Goal: Communication & Community: Participate in discussion

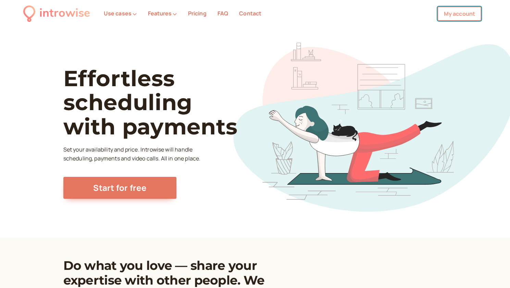
click at [456, 17] on link "My account" at bounding box center [459, 14] width 44 height 14
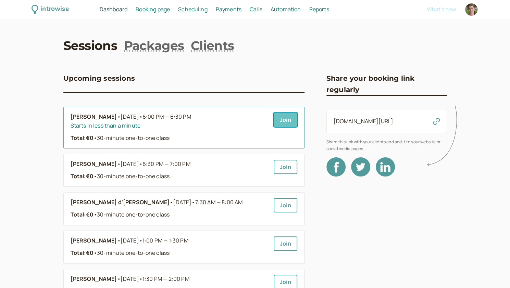
click at [282, 121] on link "Join" at bounding box center [286, 120] width 24 height 14
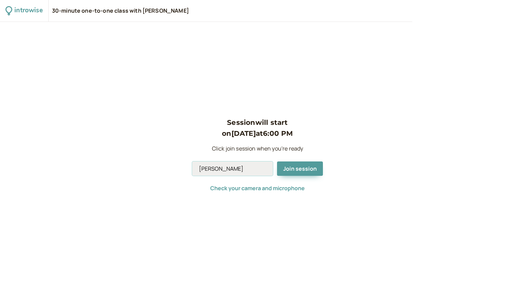
click at [234, 171] on input "[PERSON_NAME]" at bounding box center [232, 169] width 81 height 14
type input "Andromeda"
click at [294, 172] on span "Join session" at bounding box center [300, 169] width 34 height 8
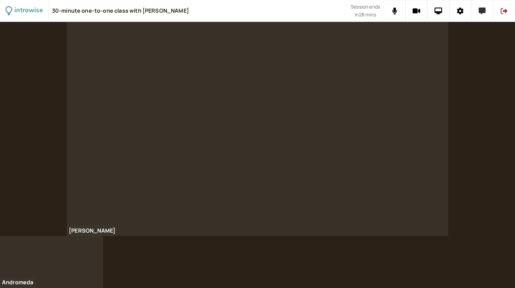
click at [482, 9] on icon at bounding box center [482, 11] width 7 height 7
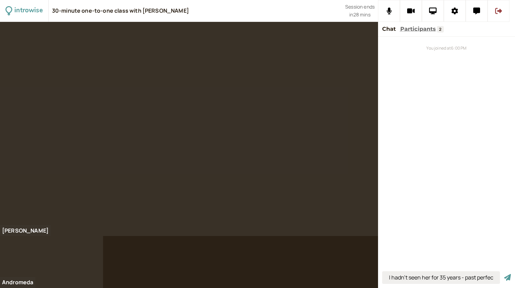
scroll to position [0, 3]
type input "I hadn't seen her for 35 years - past perfect"
click at [504, 274] on button "submit" at bounding box center [507, 277] width 7 height 7
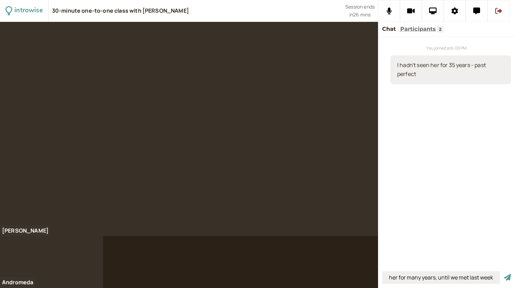
scroll to position [0, 34]
type input "I hadn't seen her for many years, until we met last week"
click at [504, 274] on button "submit" at bounding box center [507, 277] width 7 height 7
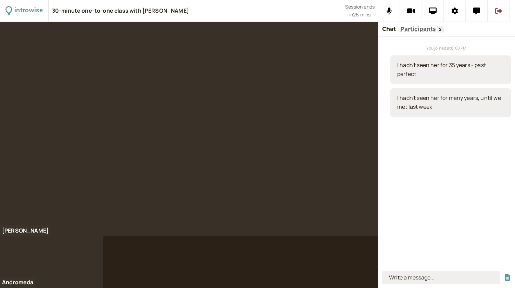
scroll to position [0, 0]
type input "we have less time for themselves"
click at [504, 274] on button "submit" at bounding box center [507, 277] width 7 height 7
type input "it's not the case"
click at [504, 274] on button "submit" at bounding box center [507, 277] width 7 height 7
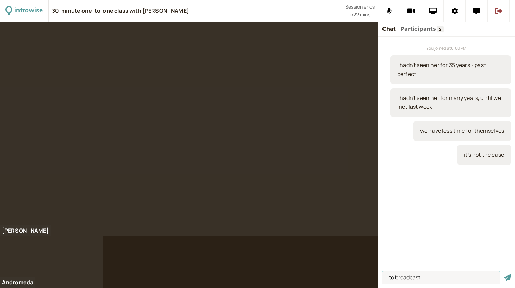
type input "to broadcast"
click at [504, 274] on button "submit" at bounding box center [507, 277] width 7 height 7
type input "to raise their hand"
click at [504, 274] on button "submit" at bounding box center [507, 277] width 7 height 7
type input "to be practical"
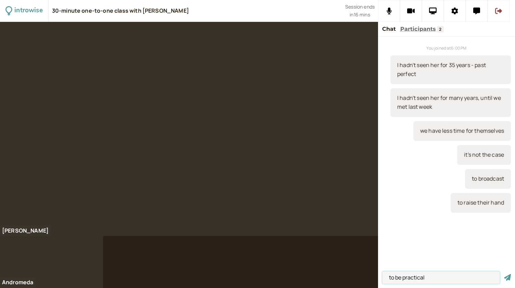
click at [504, 274] on button "submit" at bounding box center [507, 277] width 7 height 7
click at [425, 278] on input "to be precocious" at bounding box center [441, 278] width 118 height 13
type input "to be precocious"
click at [444, 277] on input "to be precocious" at bounding box center [441, 278] width 118 height 13
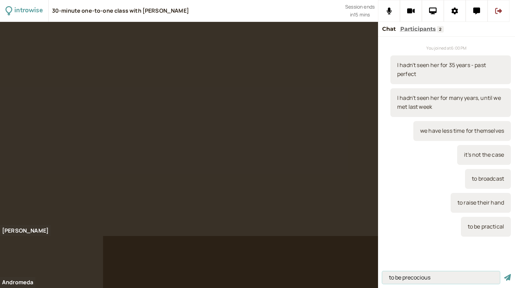
click at [504, 274] on button "submit" at bounding box center [507, 277] width 7 height 7
type input "i"
type input "I used to go with my daughter to school"
click at [504, 274] on button "submit" at bounding box center [507, 277] width 7 height 7
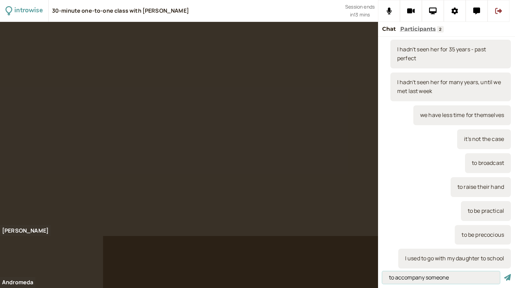
type input "to accompany someone"
click at [504, 274] on button "submit" at bounding box center [507, 277] width 7 height 7
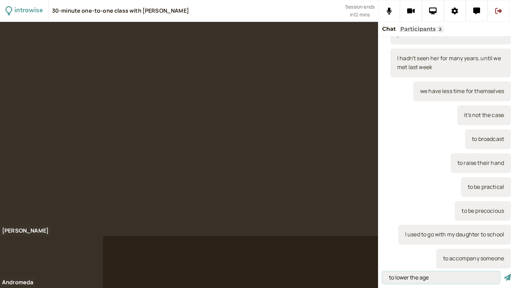
type input "to lower the age"
click at [504, 274] on button "submit" at bounding box center [507, 277] width 7 height 7
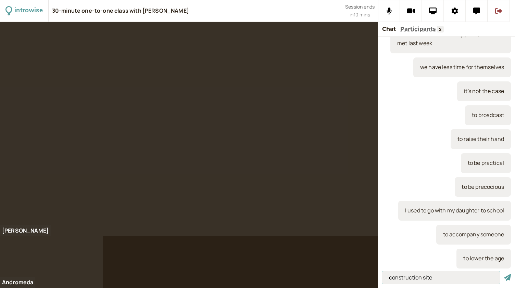
type input "construction site"
click at [504, 274] on button "submit" at bounding box center [507, 277] width 7 height 7
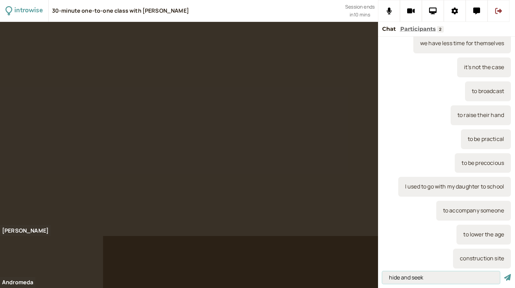
type input "hide and seek"
click at [504, 274] on button "submit" at bounding box center [507, 277] width 7 height 7
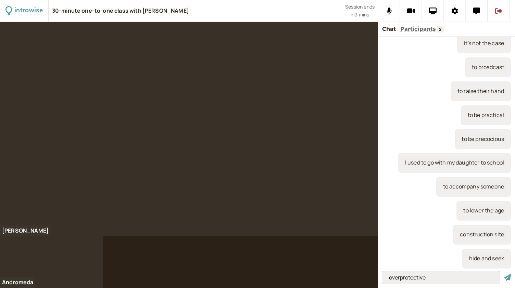
type input "overprotective"
click at [504, 274] on button "submit" at bounding box center [507, 277] width 7 height 7
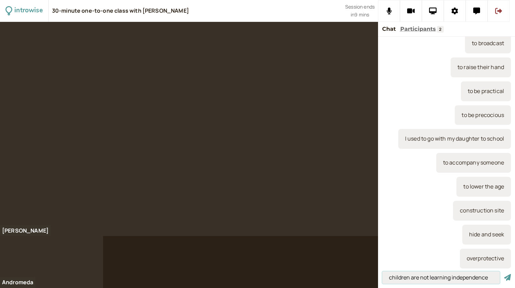
type input "children are not learning independence"
click at [504, 274] on button "submit" at bounding box center [507, 277] width 7 height 7
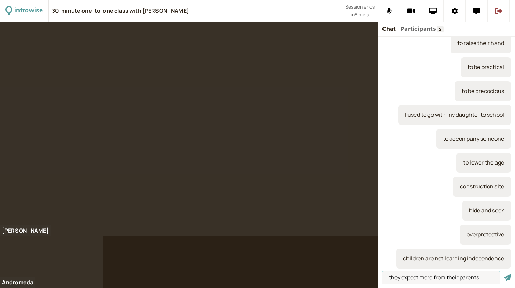
type input "they expect more from their parents"
click at [504, 274] on button "submit" at bounding box center [507, 277] width 7 height 7
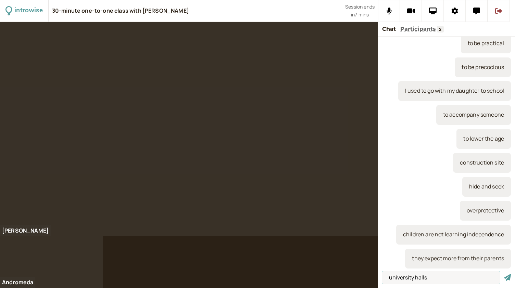
type input "university halls"
click at [504, 274] on button "submit" at bounding box center [507, 277] width 7 height 7
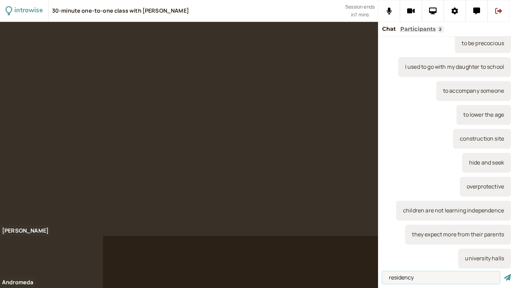
type input "residency"
click at [504, 274] on button "submit" at bounding box center [507, 277] width 7 height 7
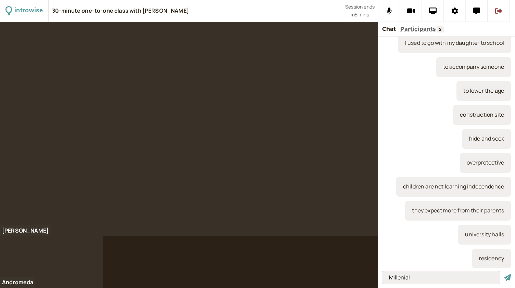
click at [394, 279] on input "Millenial" at bounding box center [441, 278] width 118 height 13
type input "Millennial and GenZ"
click at [504, 274] on button "submit" at bounding box center [507, 277] width 7 height 7
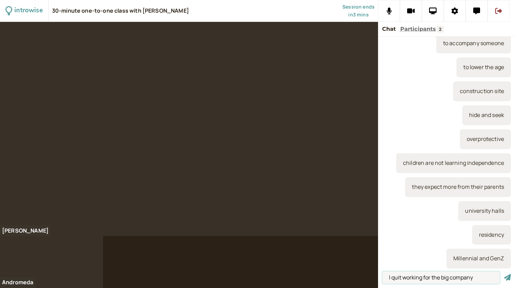
type input "I quit working for the big company"
click at [504, 274] on button "submit" at bounding box center [507, 277] width 7 height 7
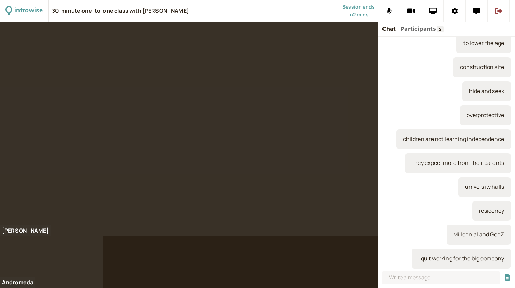
click at [165, 255] on div at bounding box center [257, 155] width 515 height 266
click at [402, 284] on input at bounding box center [441, 278] width 118 height 13
type input "the site is overloaded"
click at [504, 274] on button "submit" at bounding box center [507, 277] width 7 height 7
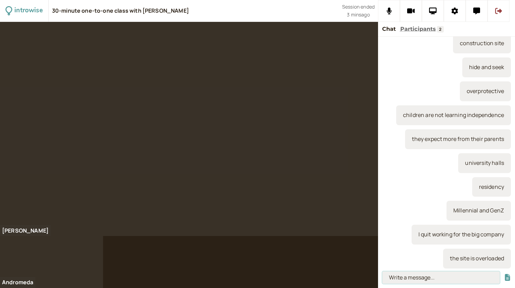
paste input "If + present + will + infinitive – first conditional"
type input "If + present + will + infinitive – first conditional"
click at [504, 274] on button "submit" at bounding box center [507, 277] width 7 height 7
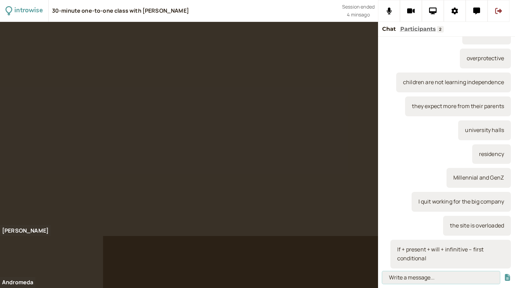
paste input "if + past + would + infinitive – second conditional"
type input "if + past + would + infinitive – second conditional"
click at [504, 274] on button "submit" at bounding box center [507, 277] width 7 height 7
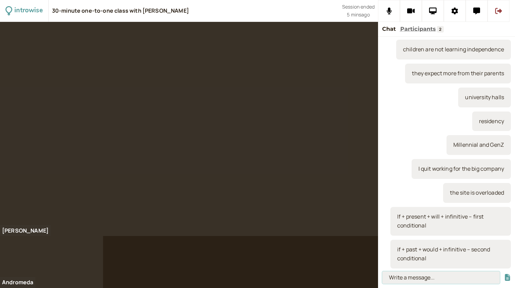
paste input "If I had a dog, I would take it for a walk"
type input "If I had a dog, I would take it for a walk"
click at [504, 274] on button "submit" at bounding box center [507, 277] width 7 height 7
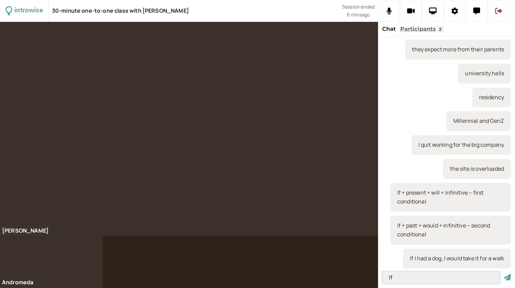
type input "I"
paste input "o You go to [GEOGRAPHIC_DATA]"
type input "o You go to [GEOGRAPHIC_DATA]"
click at [504, 274] on button "submit" at bounding box center [507, 277] width 7 height 7
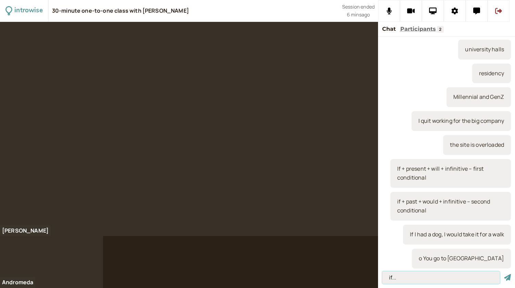
type input "if..."
click at [504, 274] on button "submit" at bounding box center [507, 277] width 7 height 7
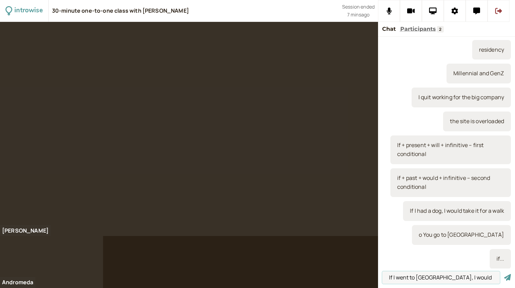
type input "If I went to [GEOGRAPHIC_DATA], I would meet my niece"
click at [504, 274] on button "submit" at bounding box center [507, 277] width 7 height 7
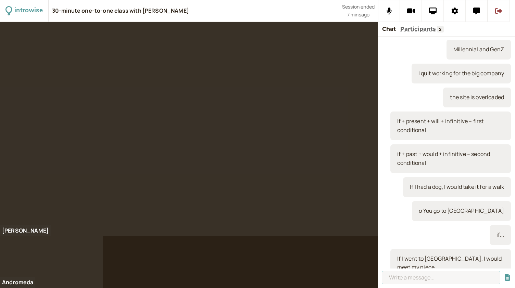
paste input "o You speak Japanese"
type input "o You speak Japanese"
click at [504, 274] on button "submit" at bounding box center [507, 277] width 7 height 7
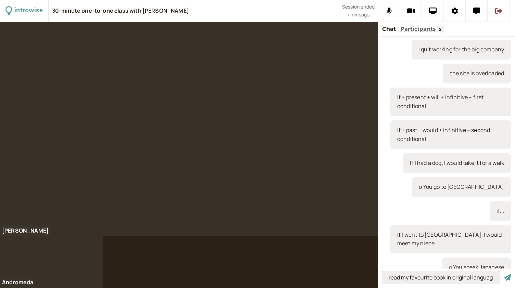
scroll to position [0, 71]
type input "if I spoke Japanese, I would read my favourite book in original language"
click at [504, 274] on button "submit" at bounding box center [507, 277] width 7 height 7
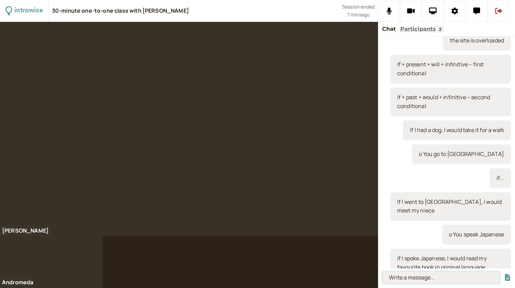
paste input "o You see a famous footballer in your local supermarket"
type input "o You see a famous footballer in your local supermarket"
click at [504, 274] on button "submit" at bounding box center [507, 277] width 7 height 7
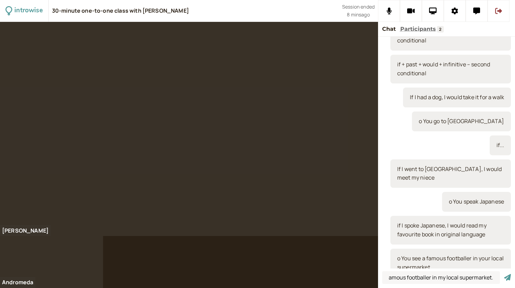
scroll to position [0, 0]
click at [450, 277] on input "if I saw a famous footballer in my local supermarket." at bounding box center [441, 278] width 118 height 13
type input "if I saw a famous footballer in my local supermarket, I would say hello"
click at [504, 274] on button "submit" at bounding box center [507, 277] width 7 height 7
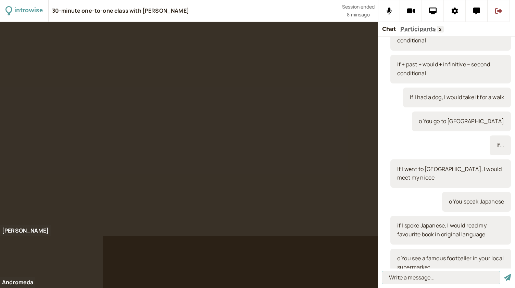
scroll to position [0, 0]
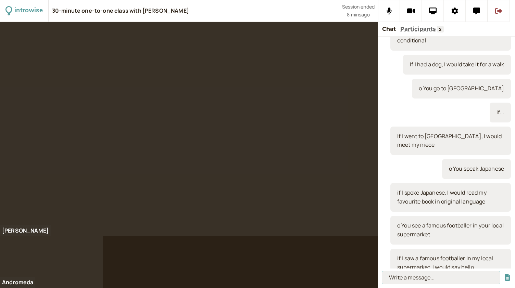
paste input "o You run a marathon"
type input "o You run a marathon"
click at [504, 274] on button "submit" at bounding box center [507, 277] width 7 height 7
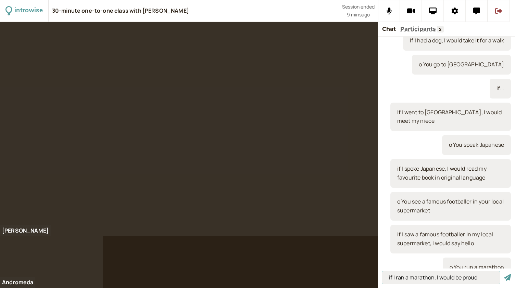
type input "if I ran a marathon, I would be proud"
click at [504, 274] on button "submit" at bounding box center [507, 277] width 7 height 7
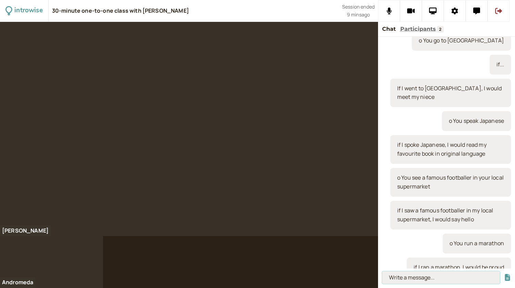
paste input "o You are a vet"
type input "o You are a vet"
click at [504, 274] on button "submit" at bounding box center [507, 277] width 7 height 7
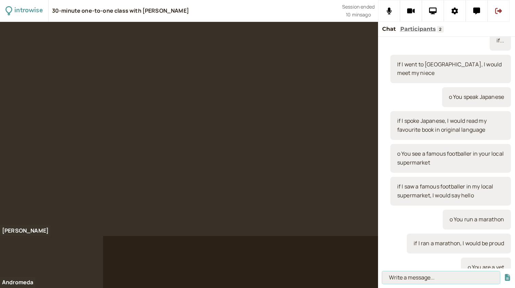
type input "u"
type input "if I were a vet, I would see many animals every day"
click at [504, 274] on button "submit" at bounding box center [507, 277] width 7 height 7
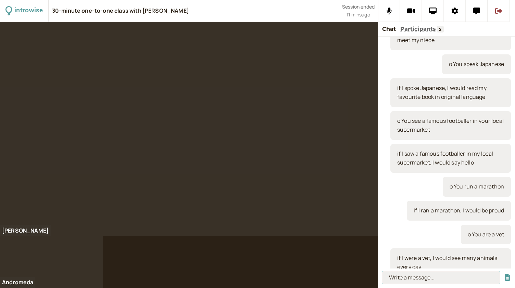
paste input "o It is snowing outside"
type input "o It is snowing outside"
click at [504, 274] on button "submit" at bounding box center [507, 277] width 7 height 7
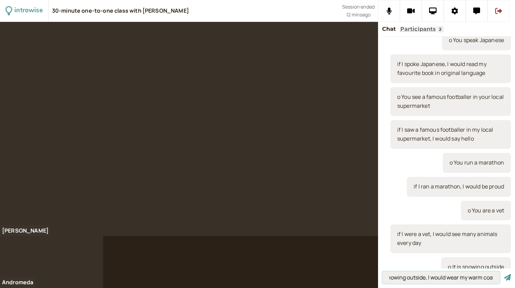
scroll to position [0, 29]
type input "if it were snowing outside, I would wear my warm coat"
click at [504, 274] on button "submit" at bounding box center [507, 277] width 7 height 7
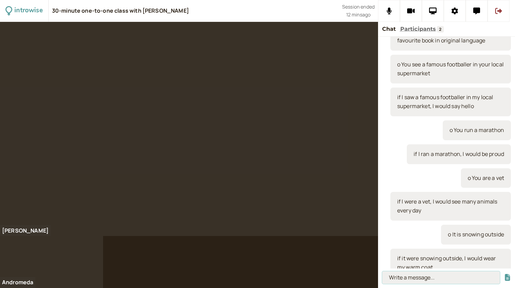
paste input "if + past perfect + would + present perfect – third conditional"
type input "if + past perfect + would + present perfect – third conditional"
click at [504, 274] on button "submit" at bounding box center [507, 277] width 7 height 7
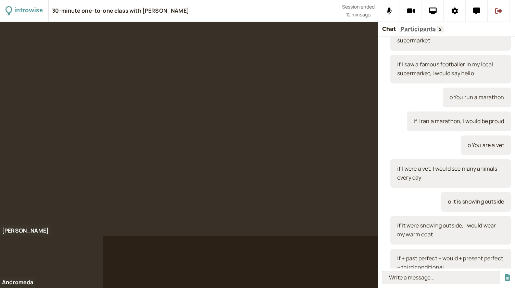
click at [396, 276] on input at bounding box center [441, 278] width 118 height 13
paste input "If I had gone to the cinema last night, I would have seen that film."
type input "If I had gone to the cinema last night, I would have seen that film."
click at [504, 274] on button "submit" at bounding box center [507, 277] width 7 height 7
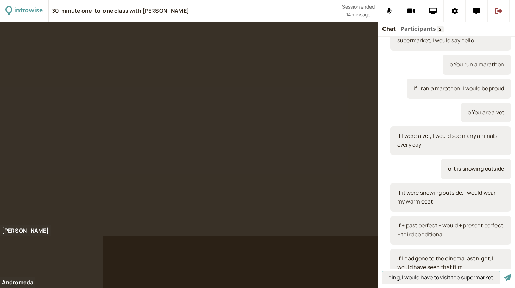
scroll to position [0, 76]
type input "If I hadn't slept late in the morning, I would have to visit the supermarket"
click at [504, 274] on button "submit" at bounding box center [507, 277] width 7 height 7
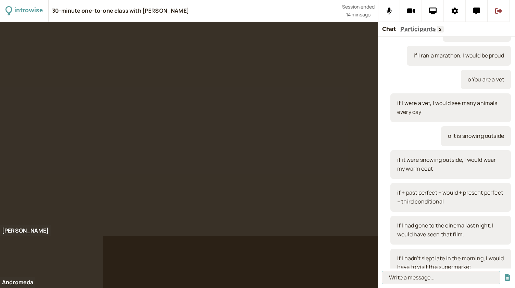
paste input "o You went to [GEOGRAPHIC_DATA] last week"
type input "o You went to [GEOGRAPHIC_DATA] last week"
click at [504, 274] on button "submit" at bounding box center [507, 277] width 7 height 7
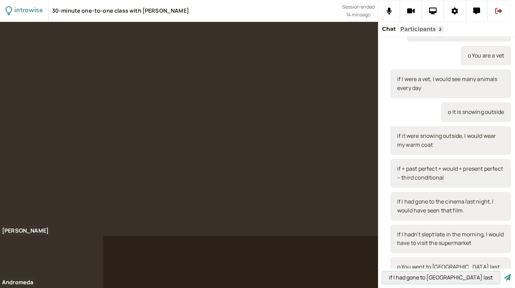
click at [473, 277] on input "if I had gone to [GEOGRAPHIC_DATA] last week, I would have" at bounding box center [441, 278] width 118 height 13
type input "if I had gone to [GEOGRAPHIC_DATA] last week, I would have eaten sushi"
click at [504, 274] on button "submit" at bounding box center [507, 277] width 7 height 7
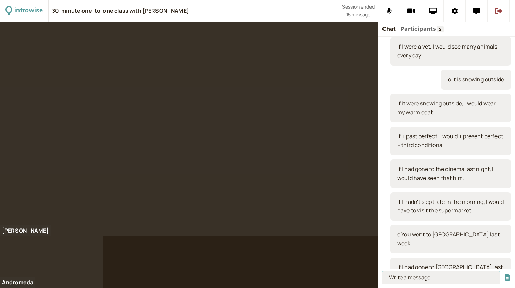
paste input "o You swam in the sea last weekend"
type input "o You swam in the sea last weekend"
click at [504, 274] on button "submit" at bounding box center [507, 277] width 7 height 7
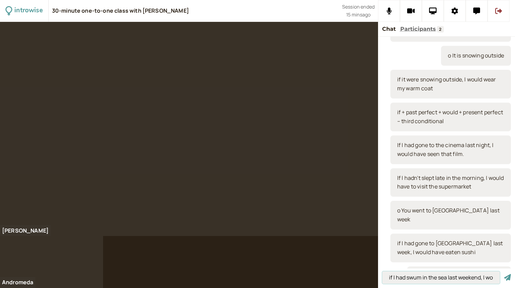
click at [489, 280] on input "if I had swum in the sea last weekend, I would have" at bounding box center [441, 278] width 118 height 13
type input "if I had swum in the sea last weekend, I would have been happy"
click at [504, 274] on button "submit" at bounding box center [507, 277] width 7 height 7
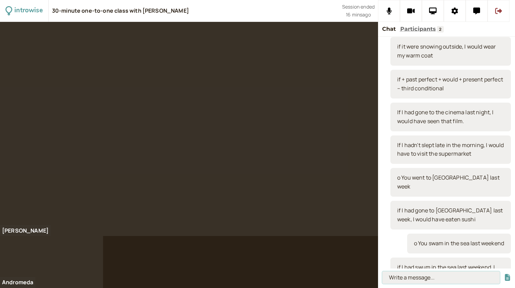
paste input "o You accidentally threw out your favourite jeans last week"
type input "o You accidentally threw out your favourite jeans last week"
click at [504, 274] on button "submit" at bounding box center [507, 277] width 7 height 7
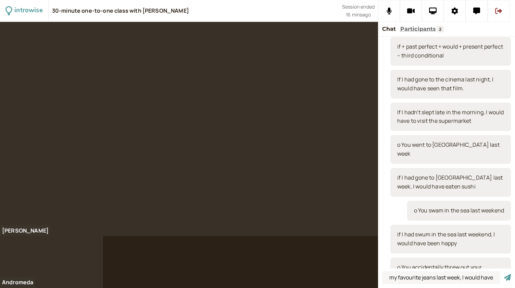
scroll to position [0, 0]
click at [470, 280] on input "if I had accidentally thrown out my favourite jeans last week, I would have" at bounding box center [441, 278] width 118 height 13
type input "if I had accidentally thrown out my favourite jeans last week, I wouldn't have …"
click at [504, 274] on button "submit" at bounding box center [507, 277] width 7 height 7
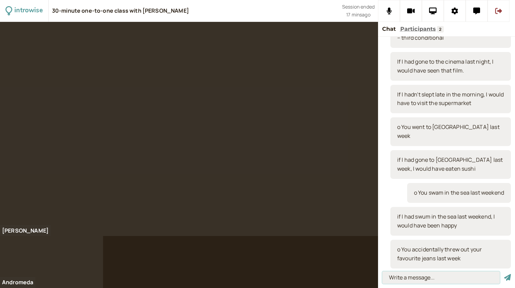
scroll to position [0, 0]
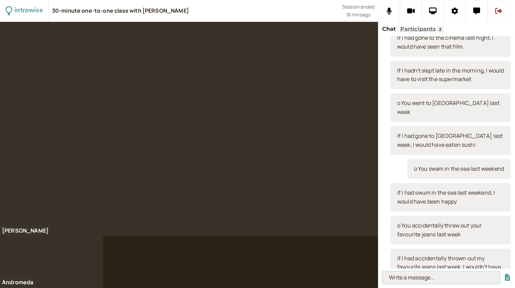
click at [431, 278] on input at bounding box center [441, 278] width 118 height 13
paste input "o You drove to [GEOGRAPHIC_DATA] last month"
type input "o You drove to [GEOGRAPHIC_DATA] last month"
click at [504, 274] on button "submit" at bounding box center [507, 277] width 7 height 7
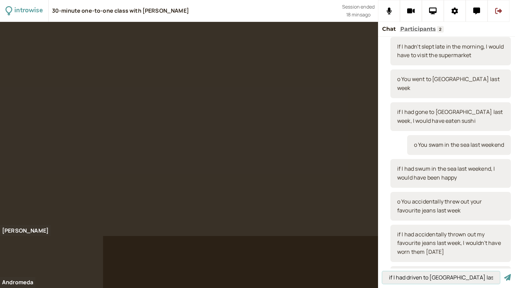
click at [460, 280] on input "if I had driven to [GEOGRAPHIC_DATA] last month, I would have" at bounding box center [441, 278] width 118 height 13
type input "if I had driven to [GEOGRAPHIC_DATA] last month, I would have visited some plac…"
click at [504, 274] on button "submit" at bounding box center [507, 277] width 7 height 7
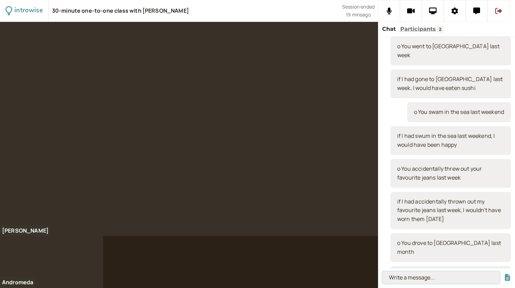
paste input "If + past perfect + would + infinitive – mixed conditional"
type input "If + past perfect + would + infinitive – mixed conditional"
click at [504, 274] on button "submit" at bounding box center [507, 277] width 7 height 7
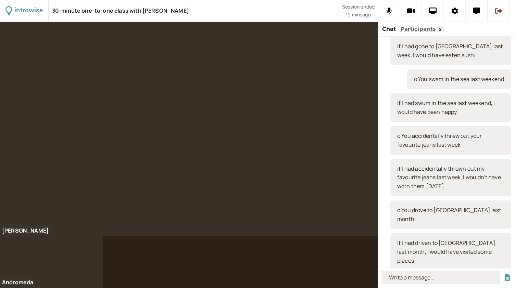
click at [412, 278] on input at bounding box center [441, 278] width 118 height 13
paste input "If she had studied engineering, she would be an engineer now"
type input "If she had studied engineering, she would be an engineer now"
click at [504, 274] on button "submit" at bounding box center [507, 277] width 7 height 7
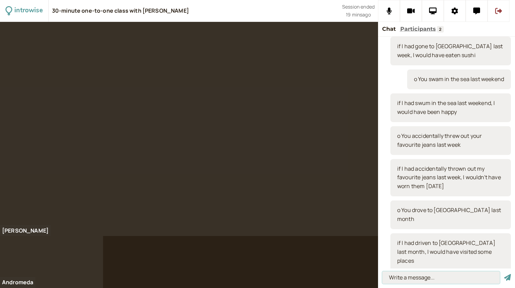
scroll to position [0, 0]
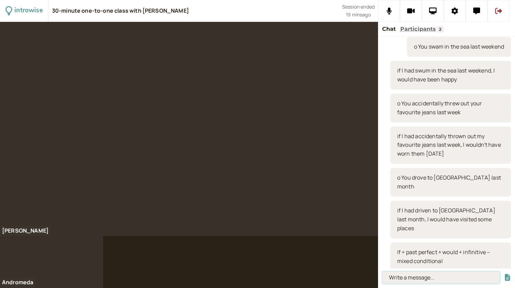
paste input "o You grew up in [GEOGRAPHIC_DATA]"
type input "o You grew up in [GEOGRAPHIC_DATA]"
drag, startPoint x: 454, startPoint y: 280, endPoint x: 377, endPoint y: 280, distance: 76.0
click at [377, 280] on div "introwise 30-minute one-to-one class with [PERSON_NAME] Session ended 20 mins a…" at bounding box center [257, 144] width 515 height 288
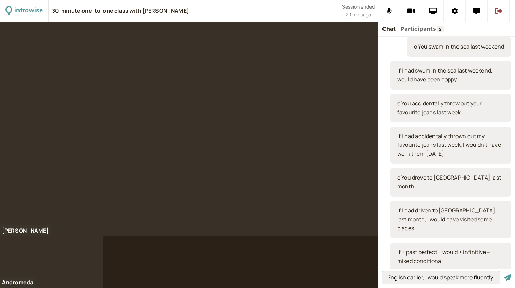
type input "if I had studied English earlier, I would speak more fluently"
click at [504, 274] on button "submit" at bounding box center [507, 277] width 7 height 7
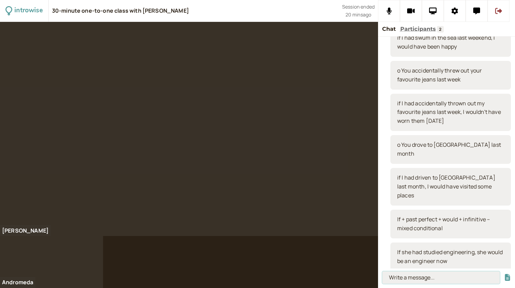
paste input "o You grew up in [GEOGRAPHIC_DATA]"
type input "o You grew up in [GEOGRAPHIC_DATA]"
click at [504, 274] on button "submit" at bounding box center [507, 277] width 7 height 7
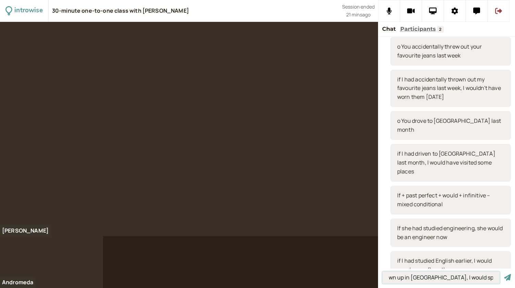
scroll to position [0, 27]
type input "if I had grown up in [GEOGRAPHIC_DATA], I would speak Norwegian"
click at [504, 274] on button "submit" at bounding box center [507, 277] width 7 height 7
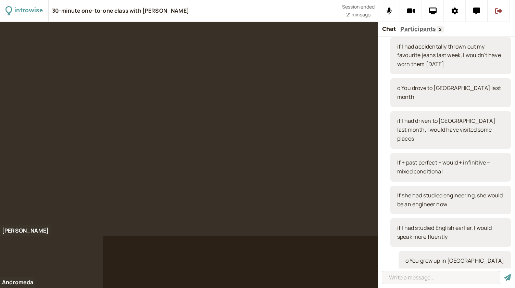
scroll to position [0, 0]
paste input "o Your parents had 10 children"
type input "o Your parents had 10 children"
click at [504, 274] on button "submit" at bounding box center [507, 277] width 7 height 7
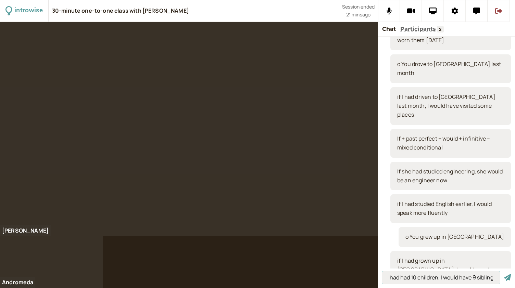
scroll to position [0, 37]
type input "if my parents had had 10 children, I would have 9 siblings"
click at [504, 274] on button "submit" at bounding box center [507, 277] width 7 height 7
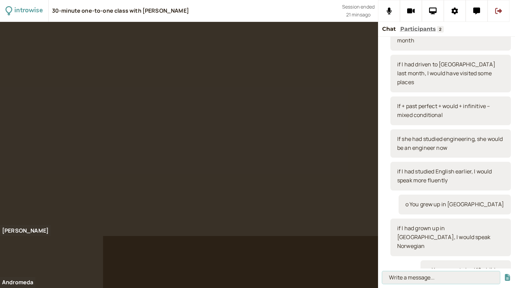
paste input "o Instagram was never invented"
type input "o Instagram was never invented"
click at [504, 274] on button "submit" at bounding box center [507, 277] width 7 height 7
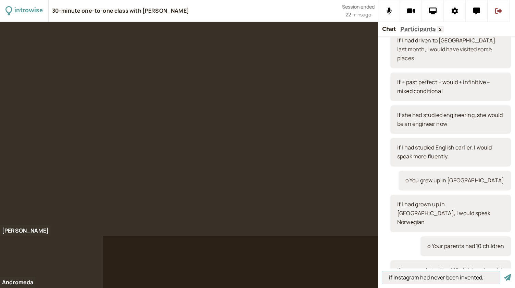
click at [487, 278] on input "if Instagram had never been invented," at bounding box center [441, 278] width 118 height 13
type input "if Instagram had never been invented, I would have more free time"
click at [504, 274] on button "submit" at bounding box center [507, 277] width 7 height 7
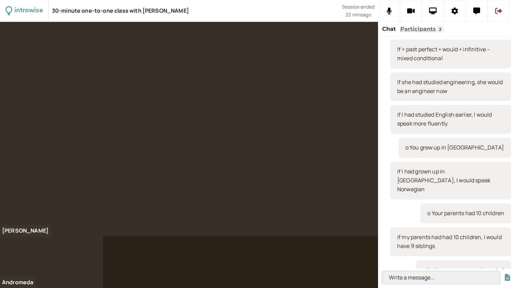
scroll to position [0, 0]
paste input "o The Berlin Wall never fell"
type input "o The Berlin Wall never fell"
click at [504, 274] on button "submit" at bounding box center [507, 277] width 7 height 7
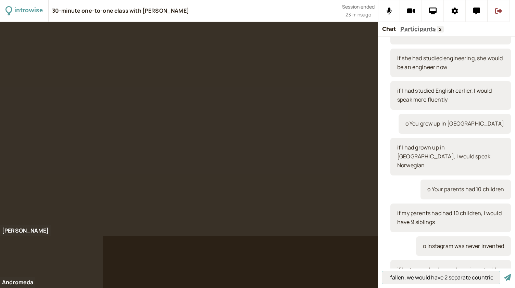
scroll to position [0, 71]
type input "if the Berlin Wall had never fallen, we would have 2 separate countries"
click at [504, 274] on button "submit" at bounding box center [507, 277] width 7 height 7
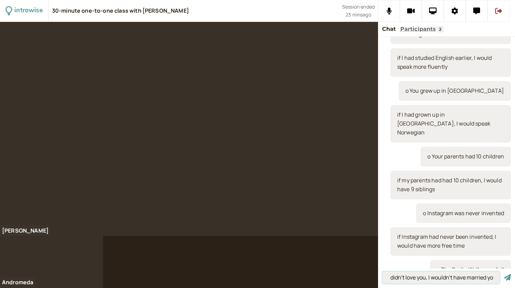
scroll to position [0, 9]
type input "if I didn't love you, I wouldn't have married you"
click at [504, 274] on button "submit" at bounding box center [507, 277] width 7 height 7
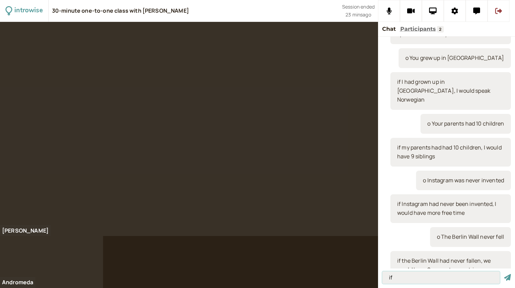
type input "i"
paste input "“My teenage boy is a real lazy-bones and spends his day off doing nothing.”"
type input "“My teenage boy is a real lazy-bones and spends his day off doing nothing.”"
click at [504, 274] on button "submit" at bounding box center [507, 277] width 7 height 7
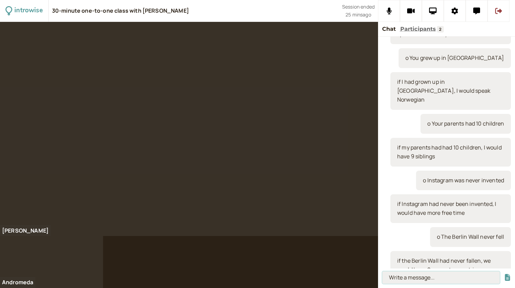
scroll to position [0, 0]
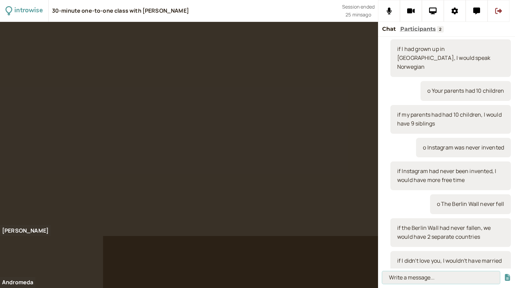
paste input "To be a lazy-bones (n) – someone who is so lazy, they have no motivation to do …"
type input "To be a lazy-bones (n) – someone who is so lazy, they have no motivation to do …"
click at [462, 278] on input "To be a lazy-bones (n) – someone who is so lazy, they have no motivation to do …" at bounding box center [441, 278] width 118 height 13
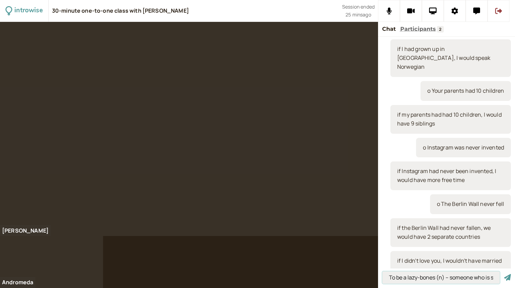
click at [504, 274] on button "submit" at bounding box center [507, 277] width 7 height 7
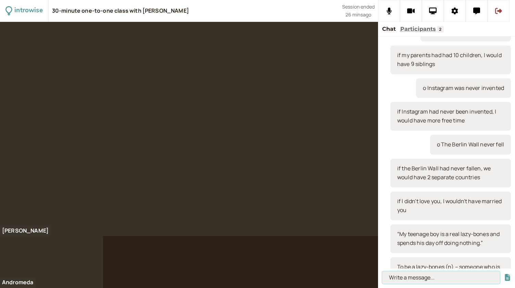
click at [402, 277] on input at bounding box center [441, 278] width 118 height 13
paste input "“I come from a family of accountants, but I was the black sheep and went into t…"
type input "“I come from a family of accountants, but I was the black sheep and went into t…"
click at [504, 274] on button "submit" at bounding box center [507, 277] width 7 height 7
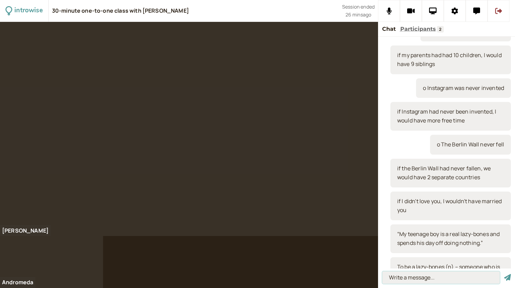
scroll to position [0, 0]
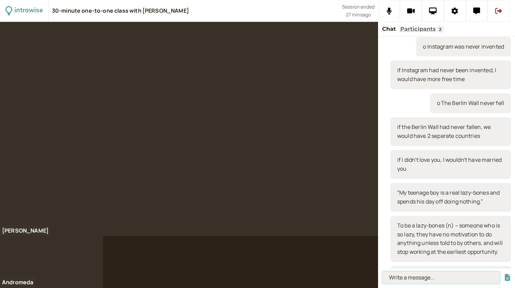
paste input "To be the black sheep (of the family) – the person who is different or controve…"
type input "To be the black sheep (of the family) – the person who is different or controve…"
drag, startPoint x: 495, startPoint y: 277, endPoint x: 308, endPoint y: 254, distance: 188.4
click at [308, 254] on div "introwise 30-minute one-to-one class with [PERSON_NAME] Session ended 27 mins a…" at bounding box center [257, 144] width 515 height 288
type input "Crow"
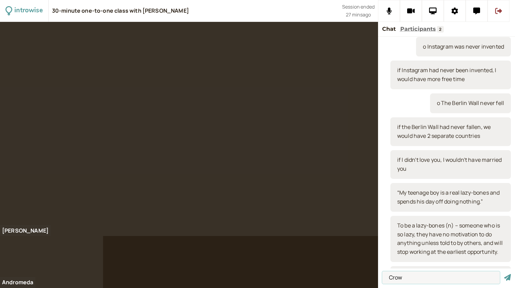
click at [504, 274] on button "submit" at bounding box center [507, 277] width 7 height 7
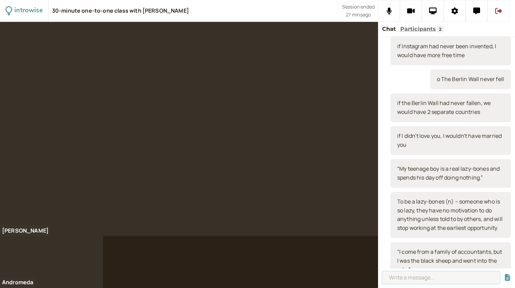
paste input "To be the black sheep (of the family) – the person who is different or controve…"
type input "To be the black sheep (of the family) – the person who is different or controve…"
click at [504, 274] on button "submit" at bounding box center [507, 277] width 7 height 7
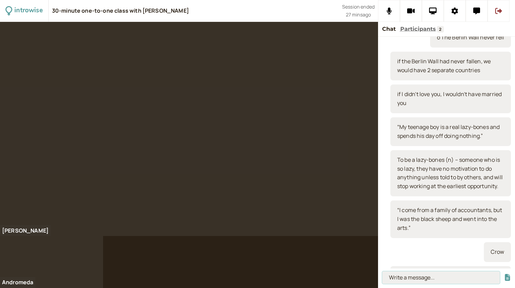
paste input "“[PERSON_NAME] is on her third husband and this one is a property developer.” “…"
type input "“[PERSON_NAME] is on her third husband and this one is a property developer.” “…"
drag, startPoint x: 495, startPoint y: 278, endPoint x: 370, endPoint y: 260, distance: 126.3
click at [370, 260] on div "introwise 30-minute one-to-one class with [PERSON_NAME] Session ended 29 mins a…" at bounding box center [257, 144] width 515 height 288
type input "she was easy-going"
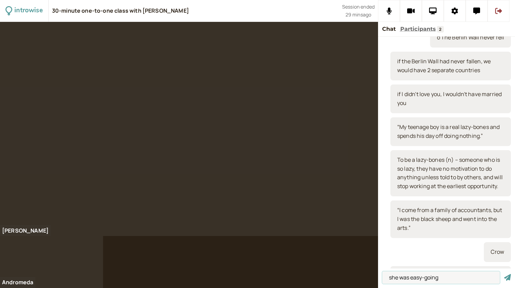
click at [504, 274] on button "submit" at bounding box center [507, 277] width 7 height 7
